Goal: Task Accomplishment & Management: Manage account settings

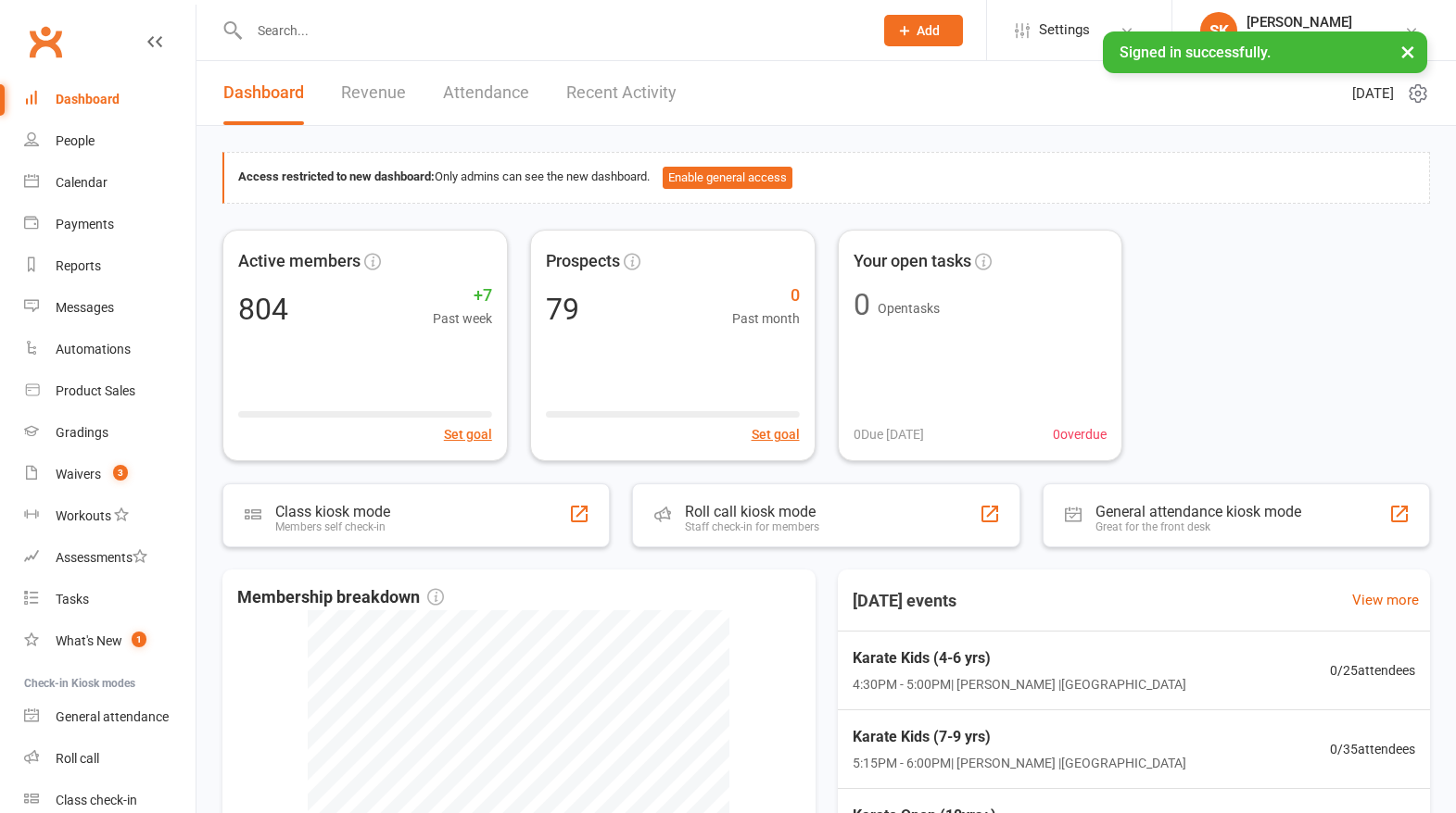
click at [313, 37] on input "text" at bounding box center [552, 31] width 616 height 26
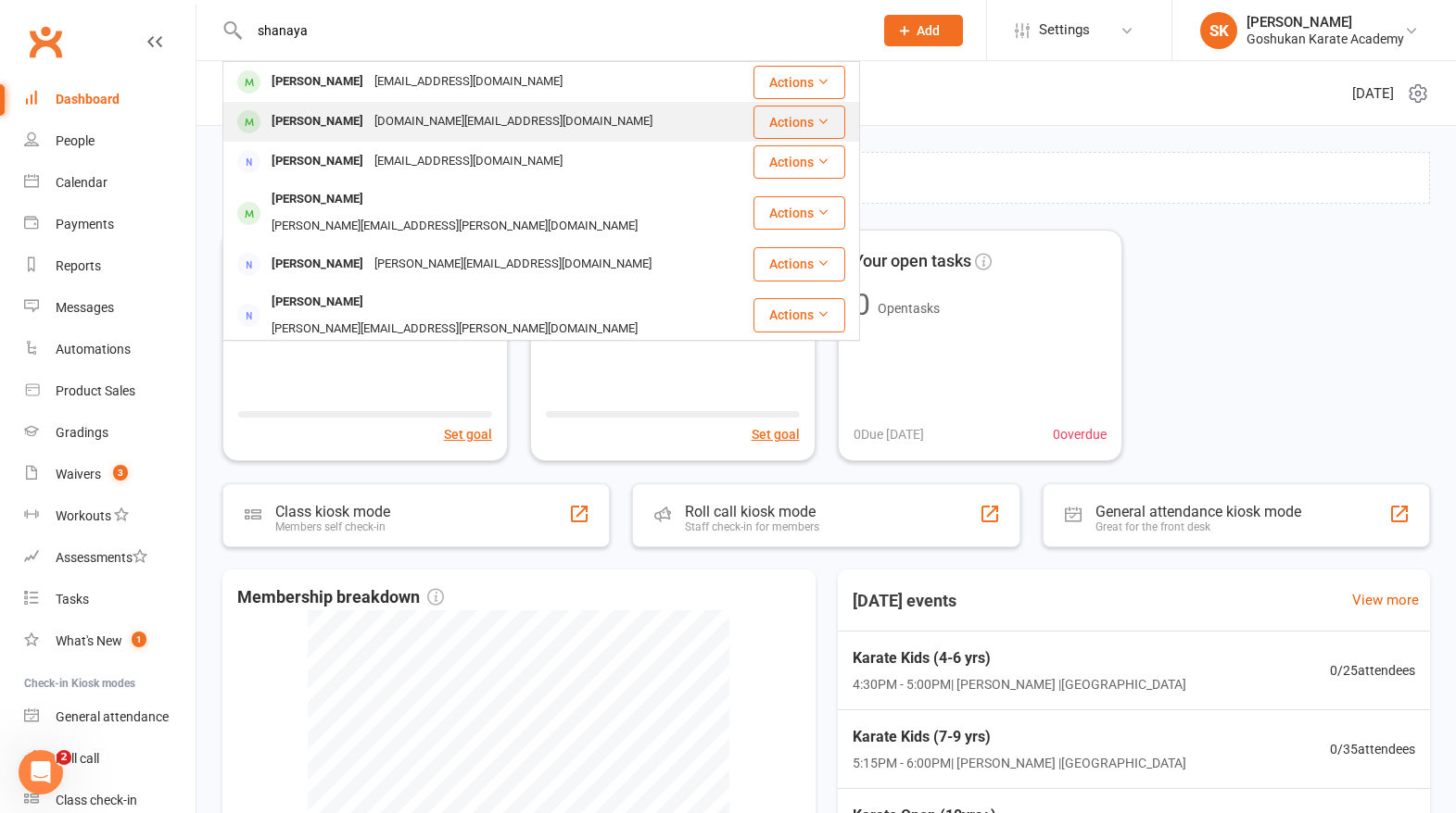
type input "shanaya"
click at [314, 118] on div "[PERSON_NAME]" at bounding box center [317, 121] width 103 height 27
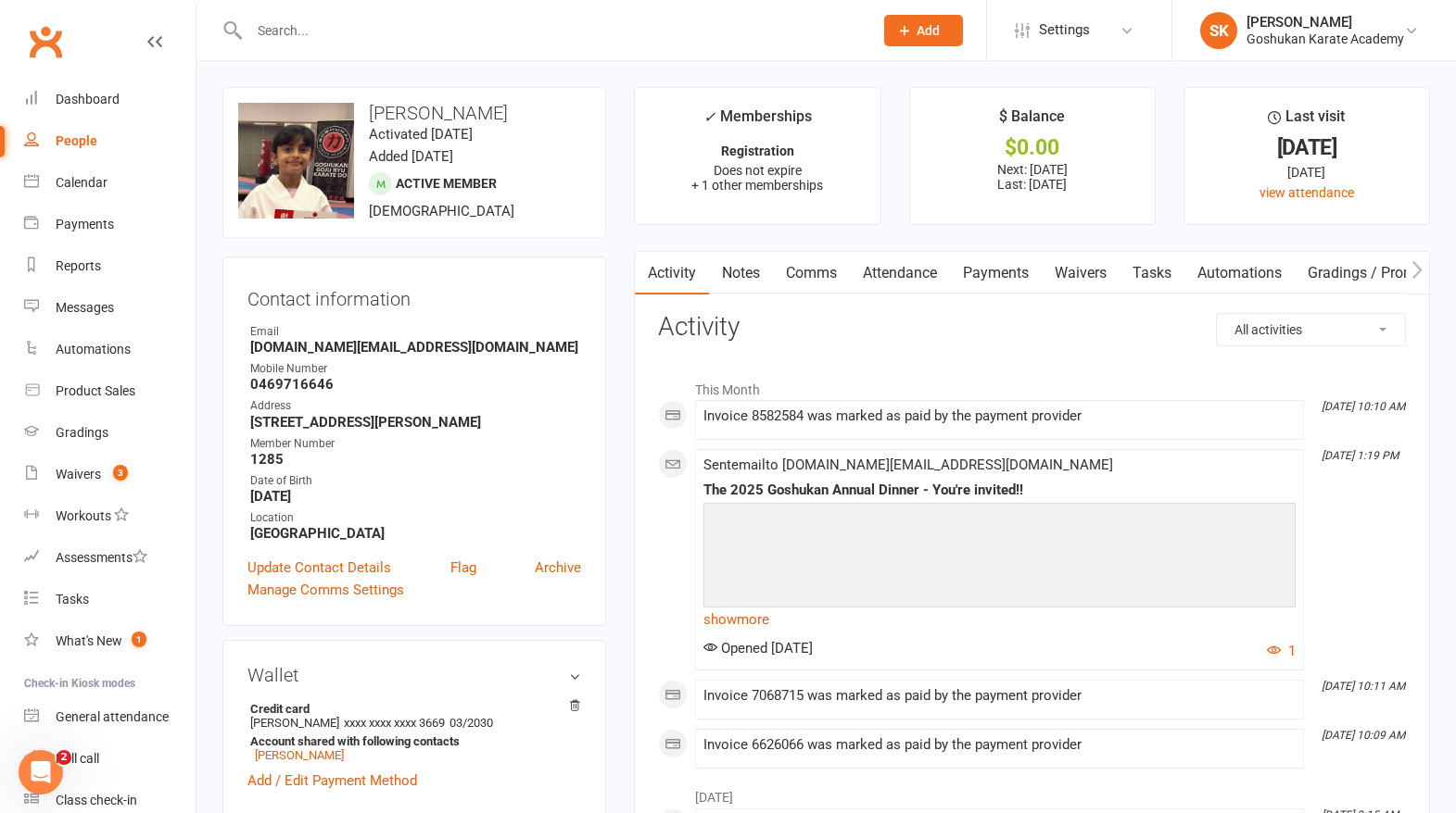
click at [911, 273] on link "Attendance" at bounding box center [899, 272] width 100 height 42
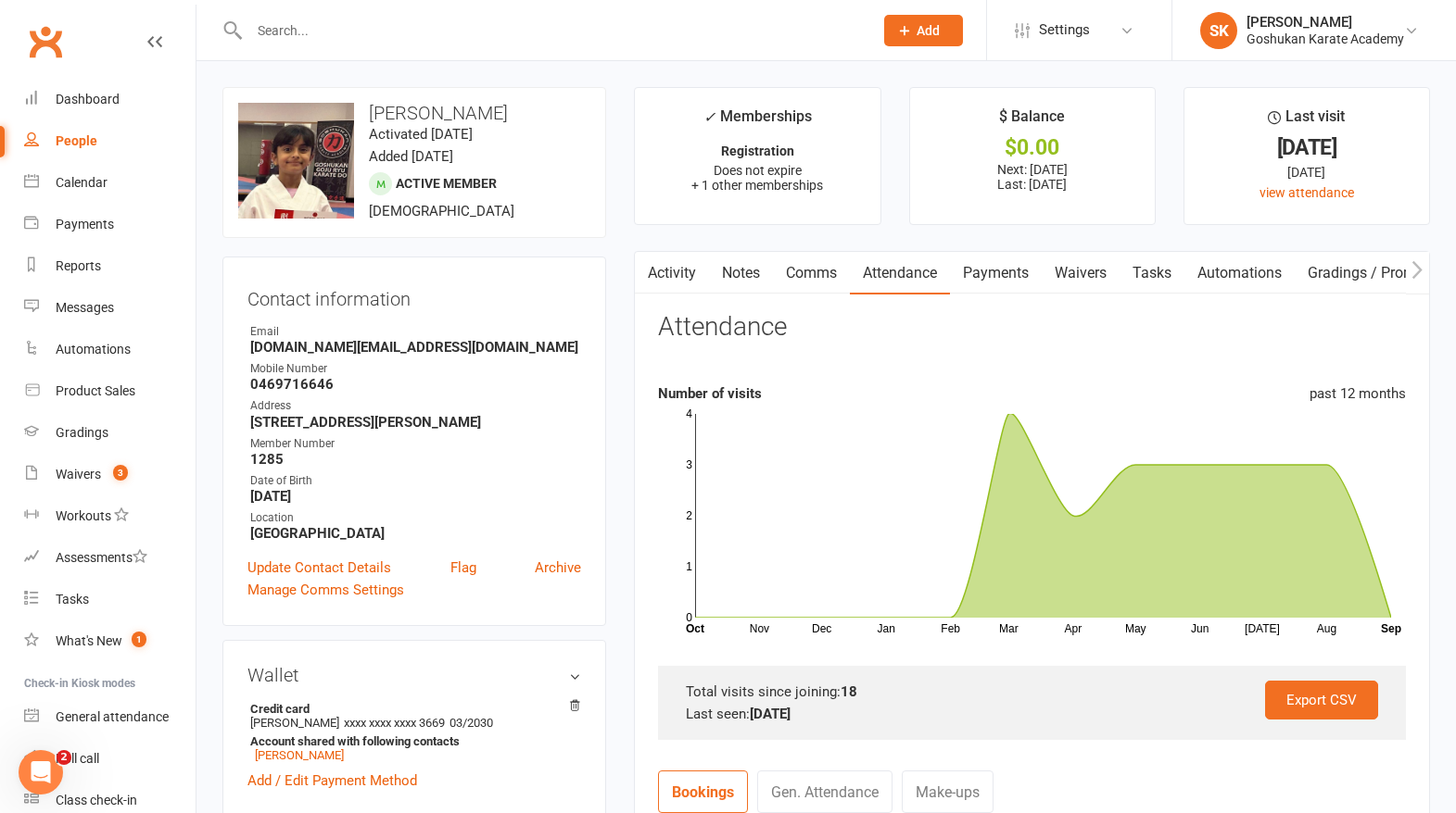
click at [817, 271] on link "Comms" at bounding box center [811, 272] width 77 height 42
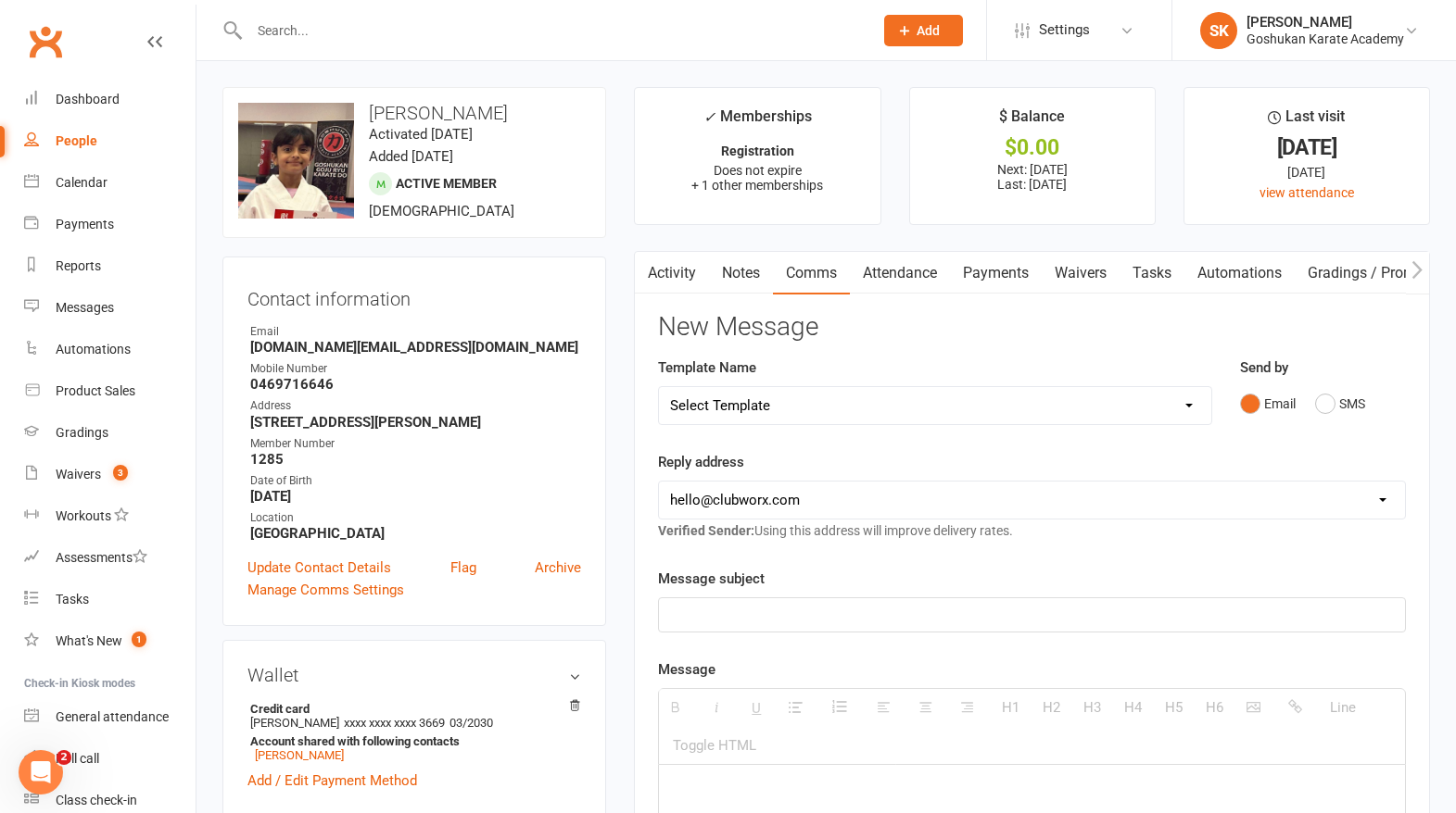
click at [895, 275] on link "Attendance" at bounding box center [899, 272] width 100 height 42
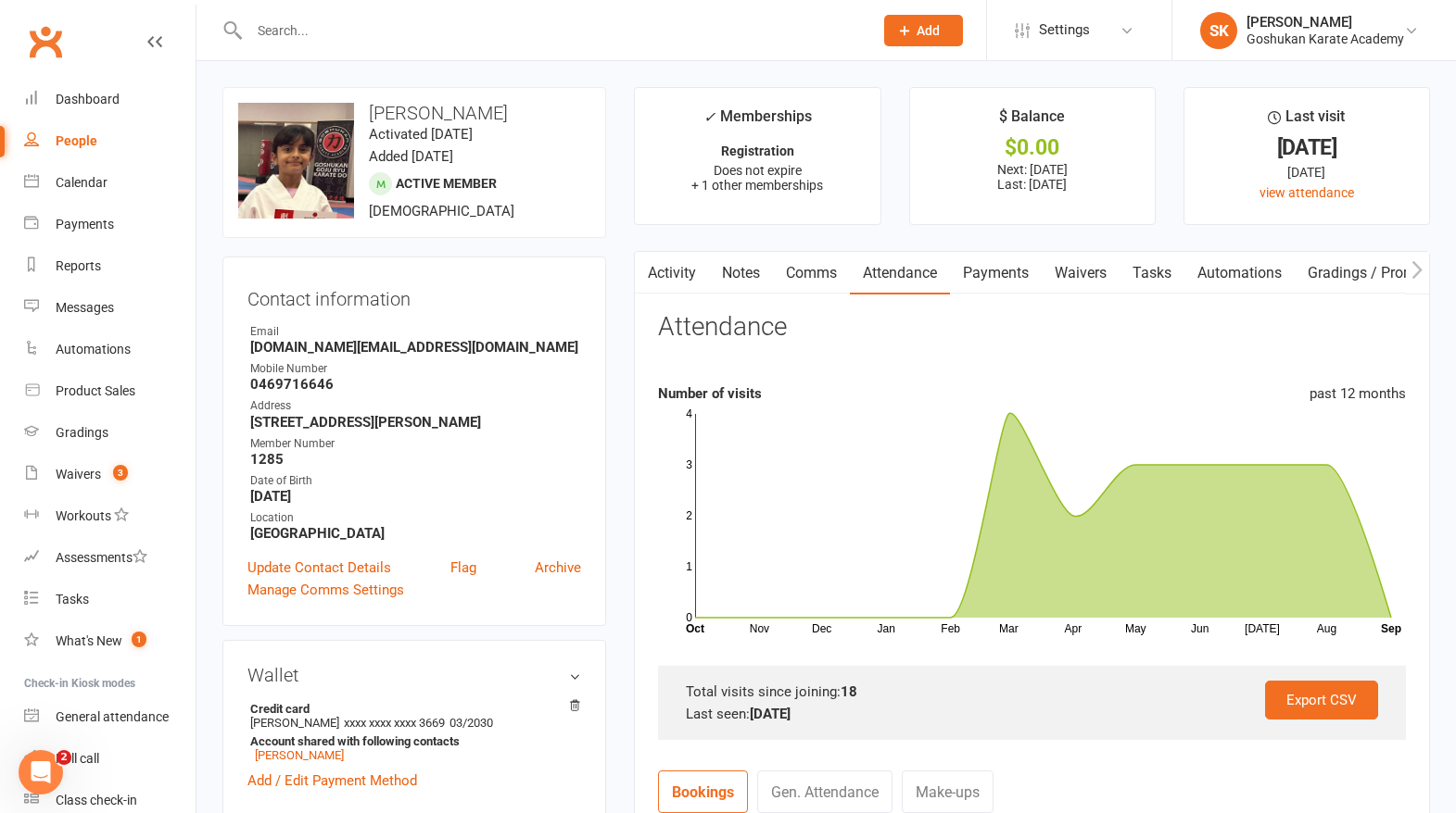
click at [971, 275] on link "Payments" at bounding box center [995, 272] width 92 height 42
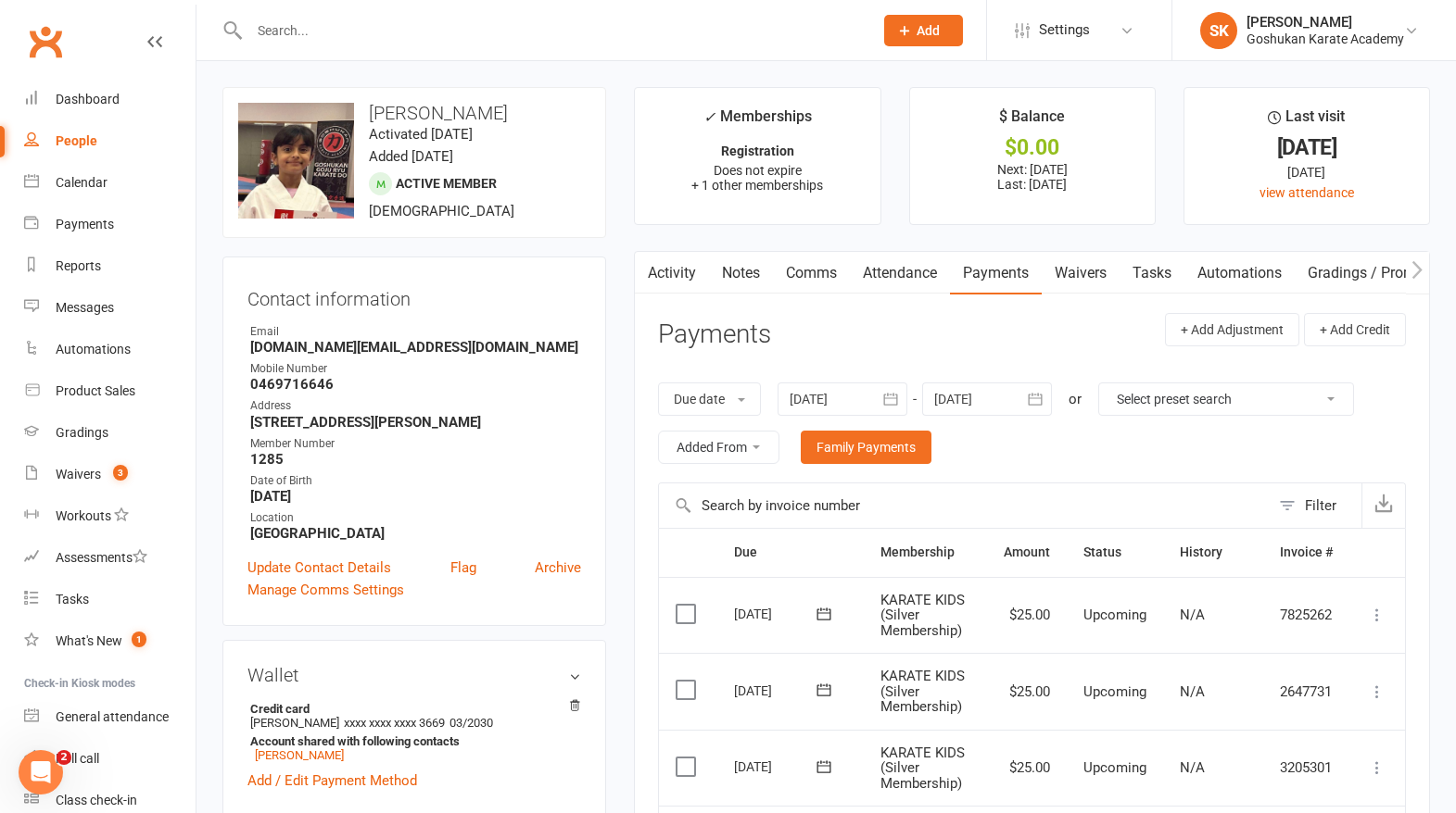
click at [907, 273] on link "Attendance" at bounding box center [899, 272] width 100 height 42
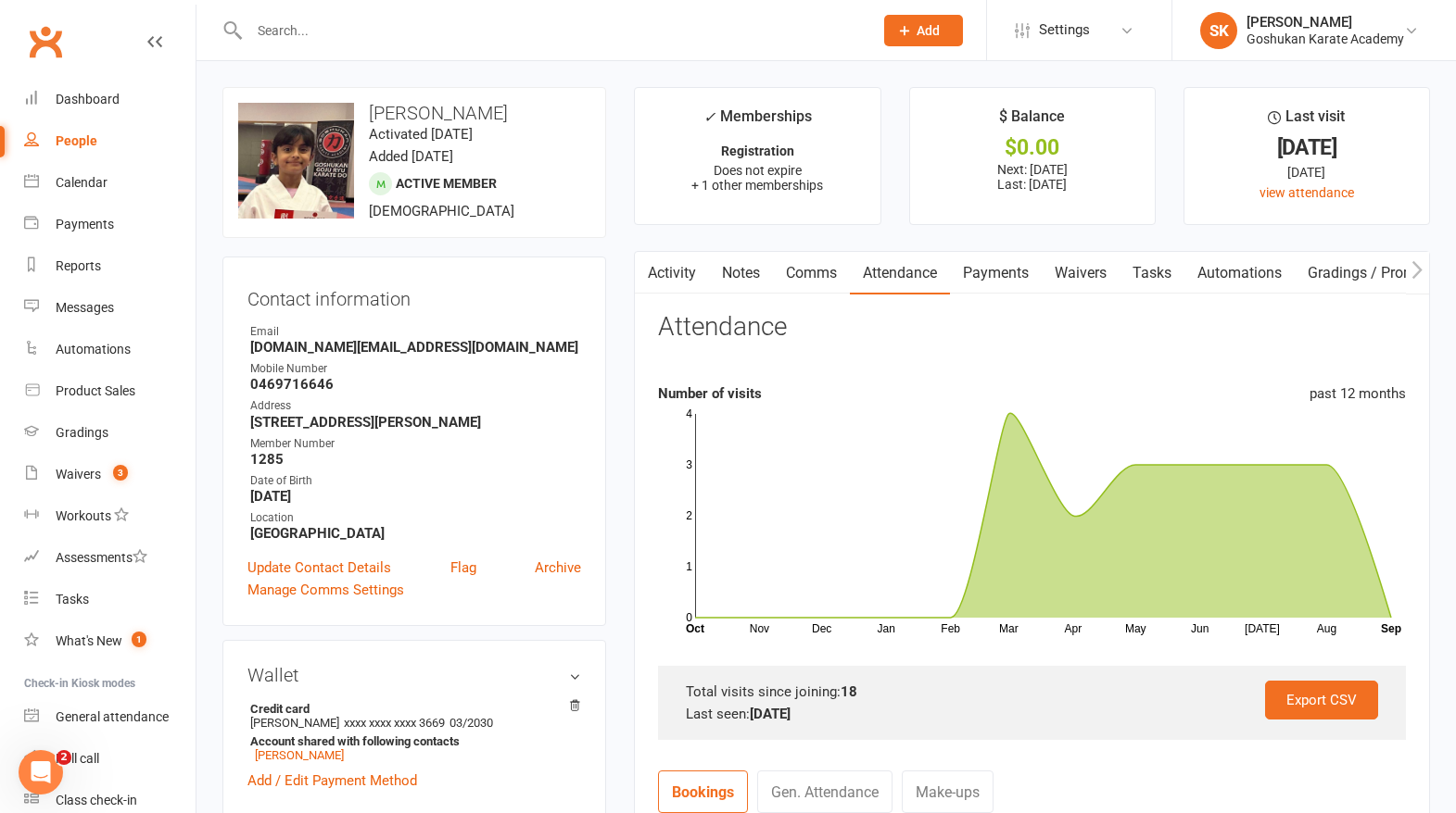
click at [996, 274] on link "Payments" at bounding box center [995, 272] width 92 height 42
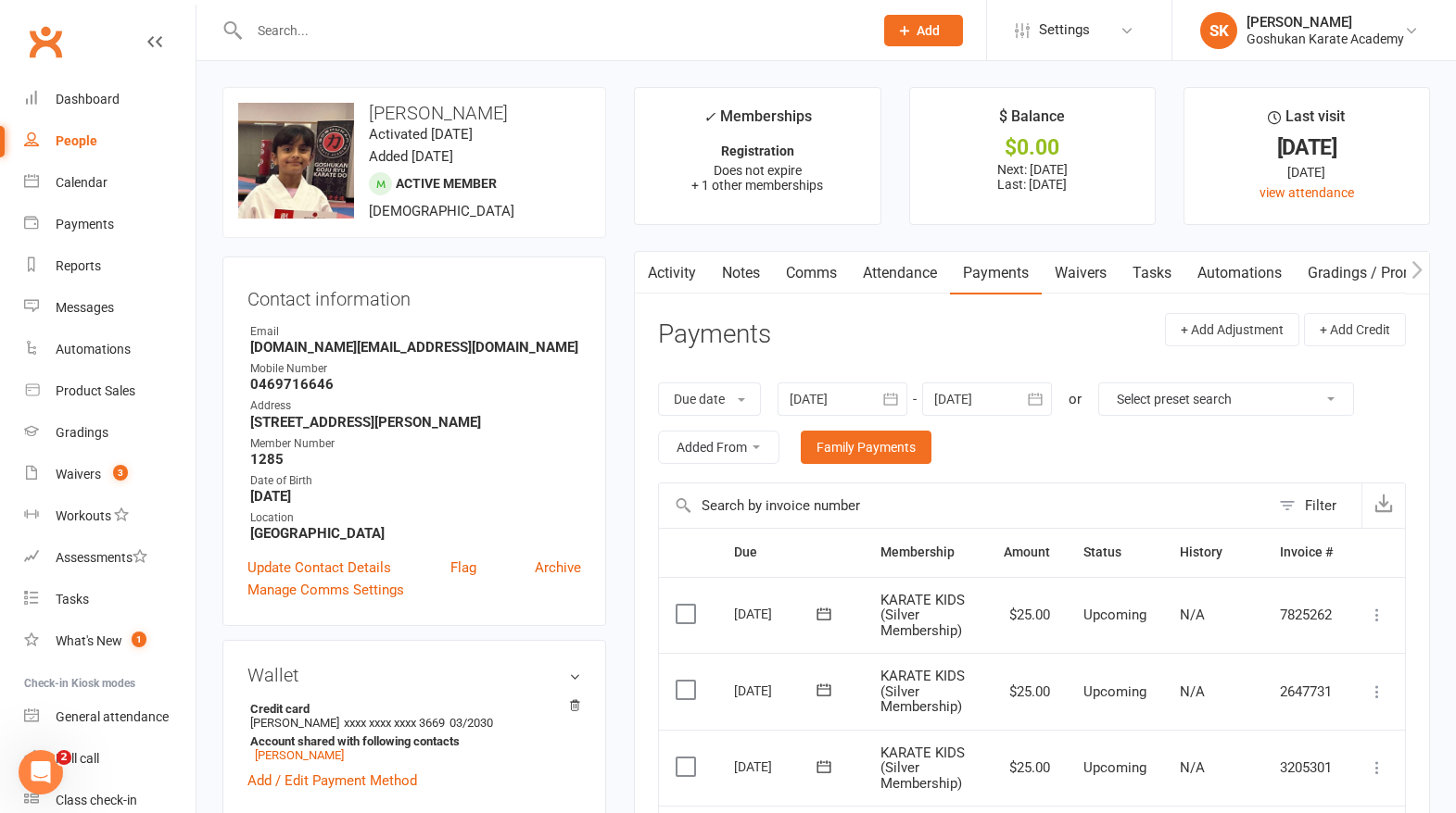
click at [893, 274] on link "Attendance" at bounding box center [899, 272] width 100 height 42
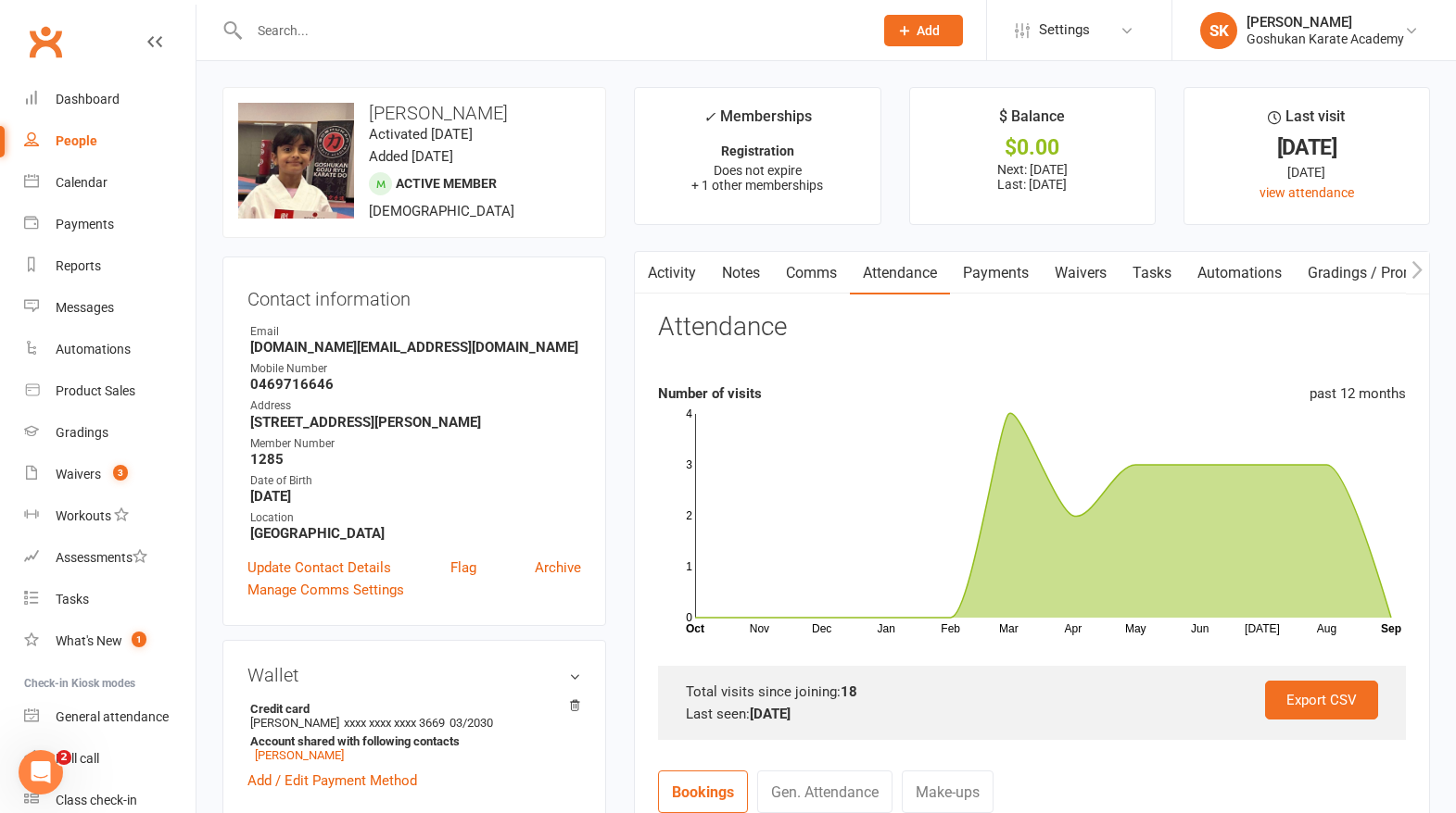
click at [997, 280] on link "Payments" at bounding box center [995, 272] width 92 height 42
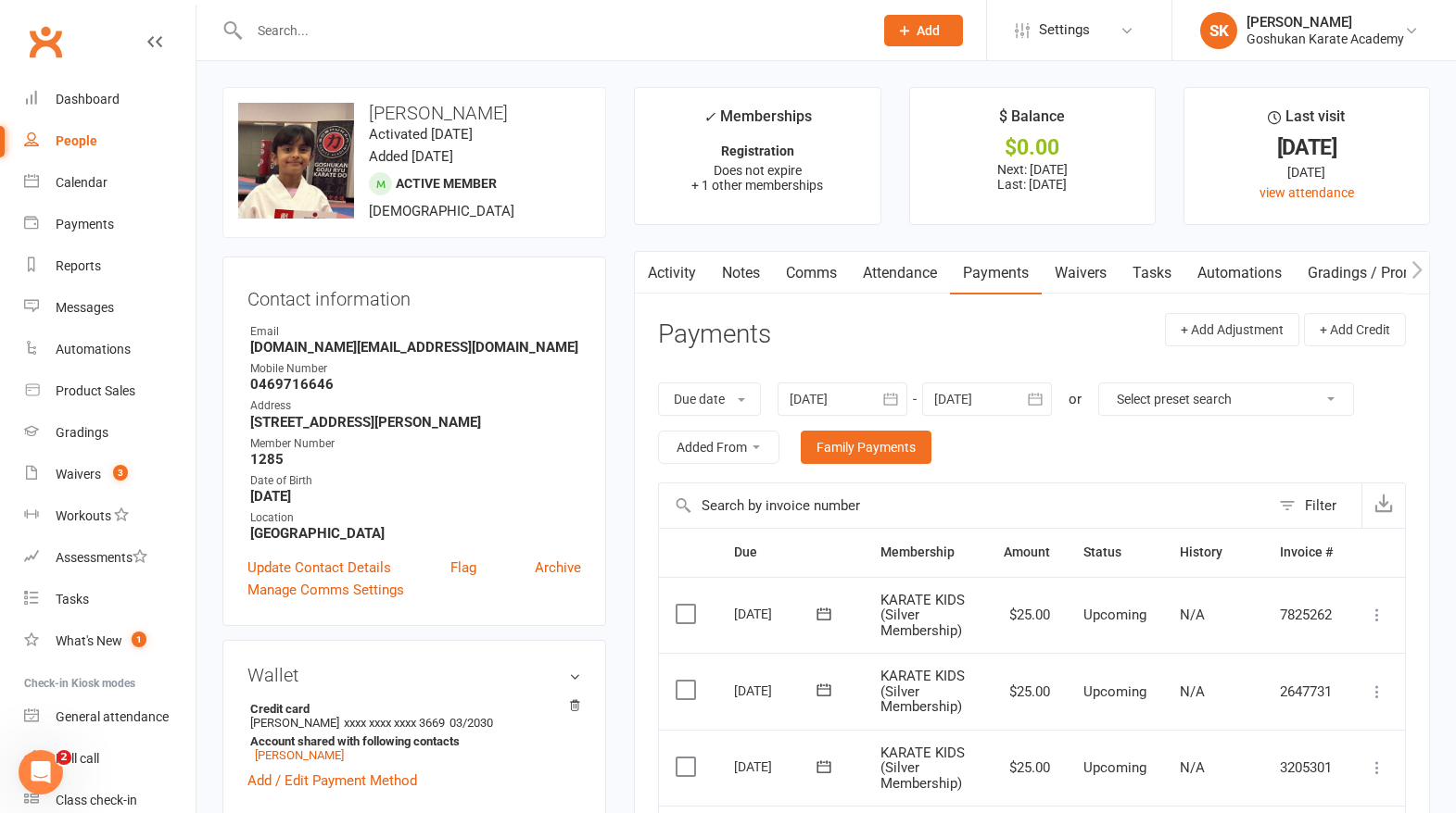
click at [1095, 276] on link "Waivers" at bounding box center [1080, 272] width 78 height 42
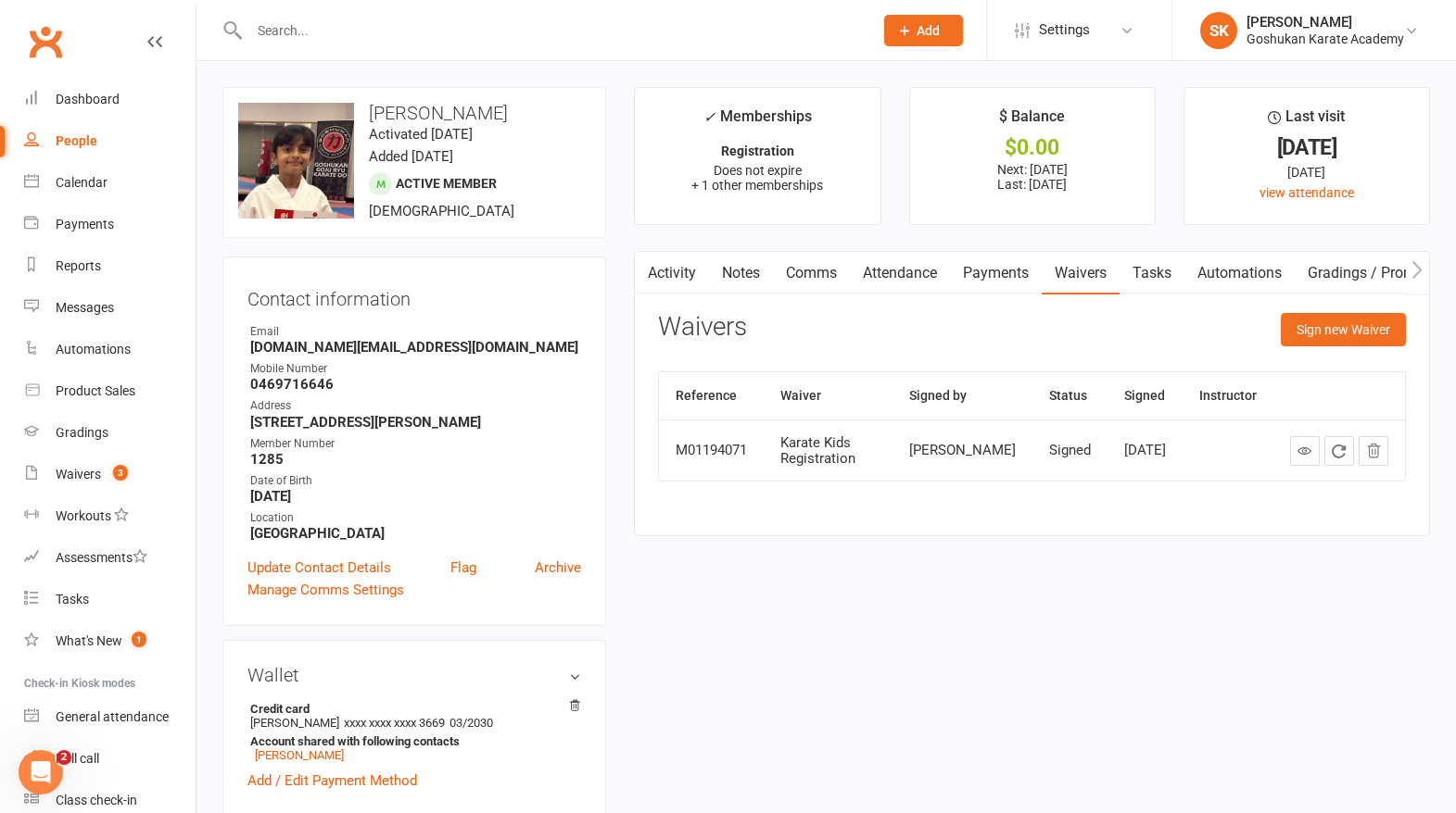
click at [984, 274] on link "Payments" at bounding box center [995, 272] width 92 height 42
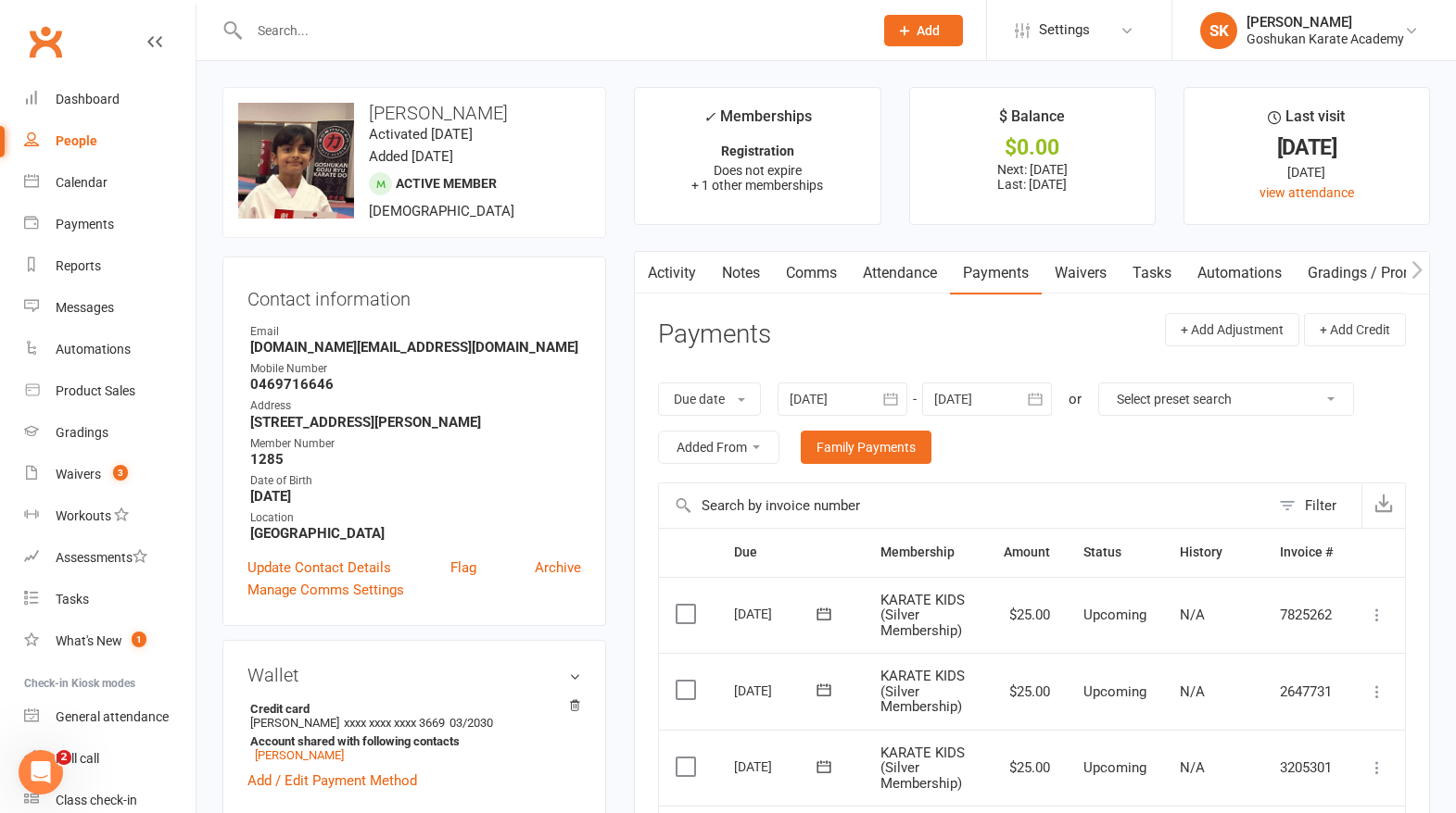
click at [886, 269] on link "Attendance" at bounding box center [899, 272] width 100 height 42
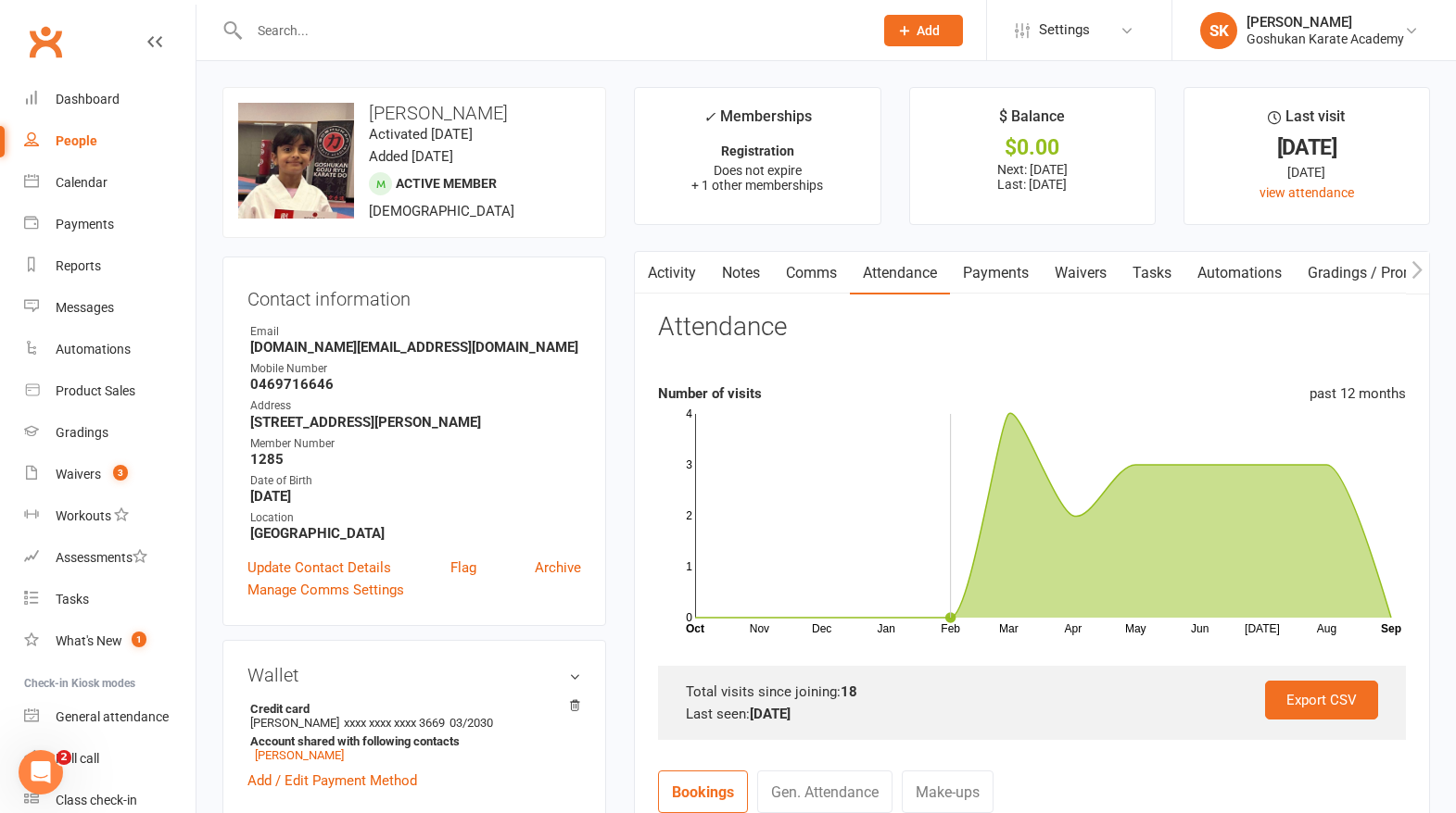
scroll to position [366, 0]
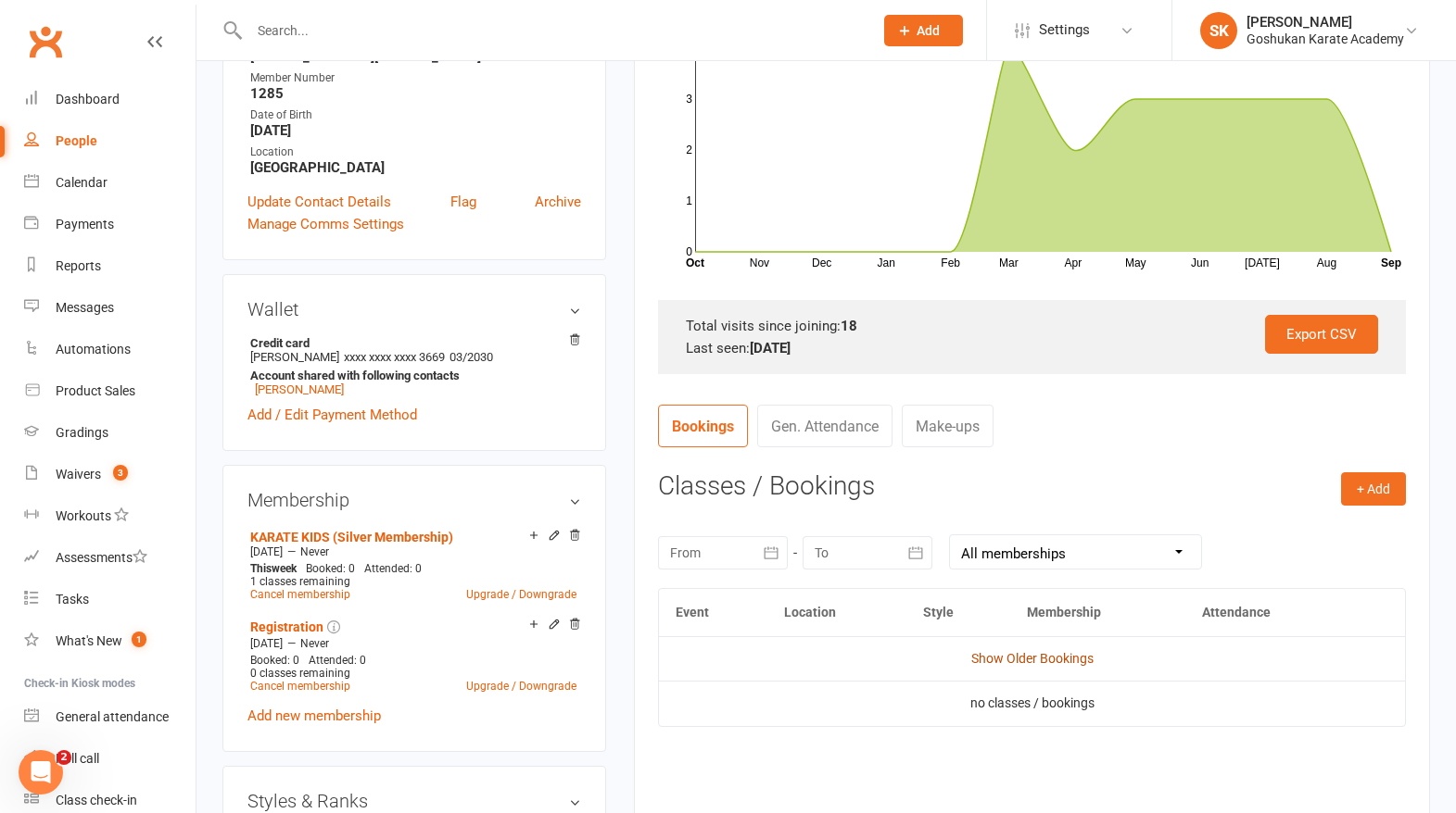
click at [999, 651] on link "Show Older Bookings" at bounding box center [1033, 658] width 122 height 15
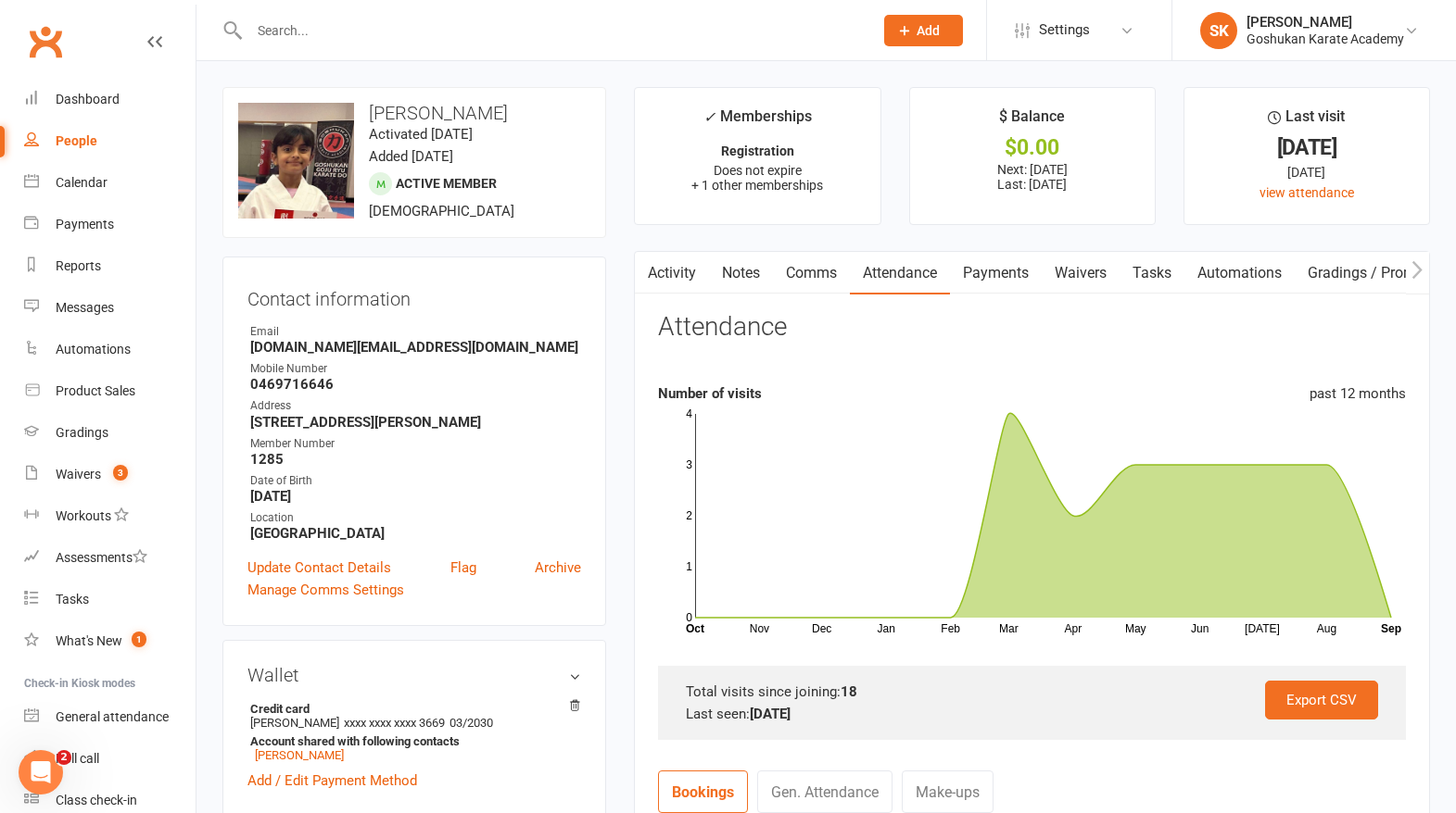
scroll to position [0, 0]
